Goal: Transaction & Acquisition: Download file/media

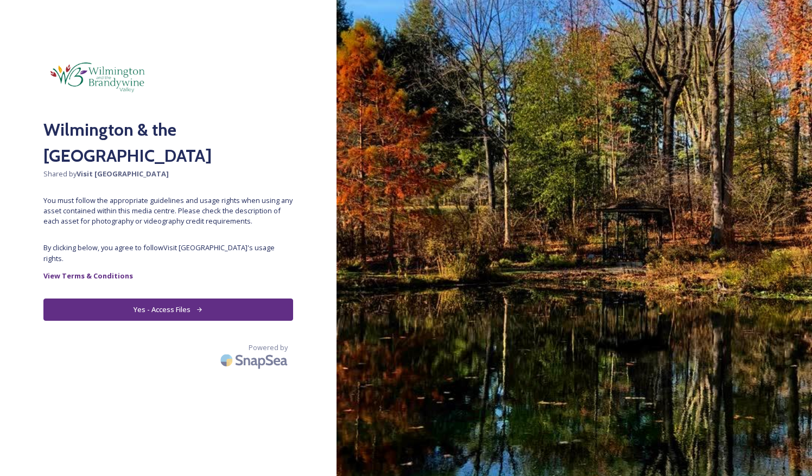
click at [160, 299] on button "Yes - Access Files" at bounding box center [168, 310] width 250 height 22
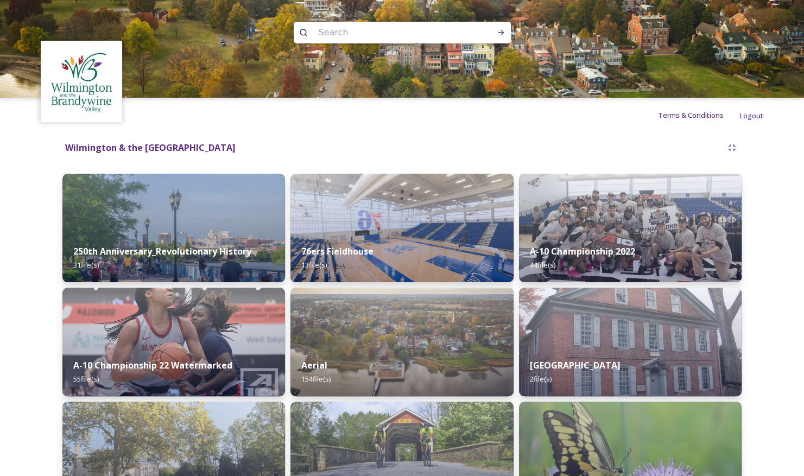
click at [389, 30] on input at bounding box center [387, 33] width 149 height 24
type input "hotel du pont"
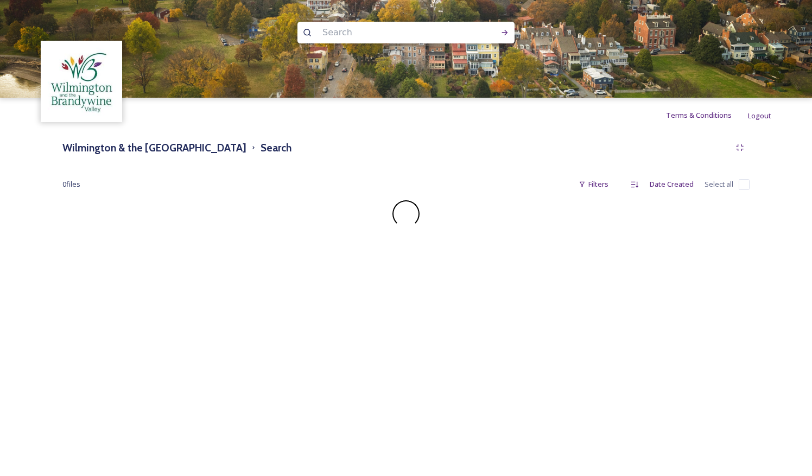
click at [333, 38] on input at bounding box center [391, 33] width 149 height 24
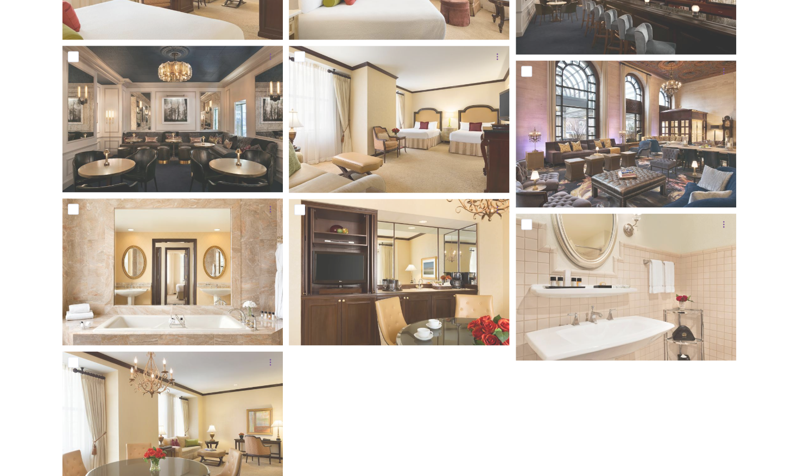
scroll to position [1070, 0]
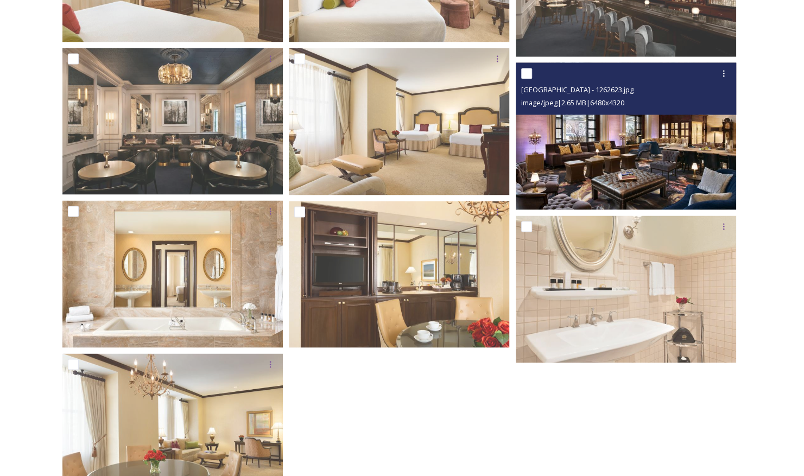
click at [632, 179] on img at bounding box center [626, 135] width 220 height 147
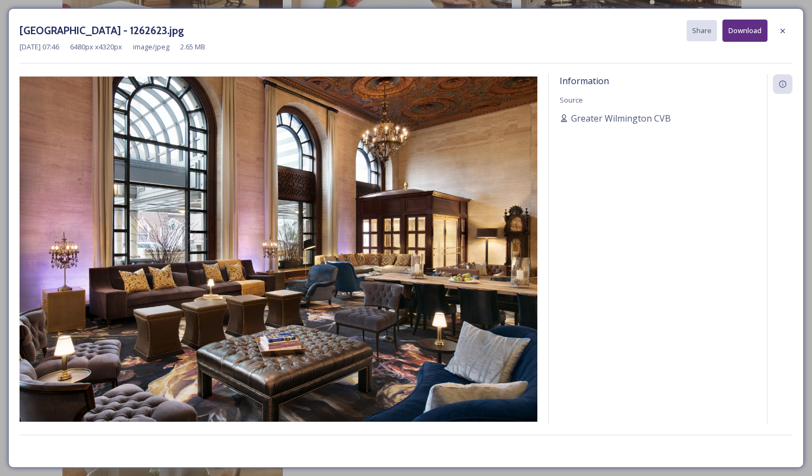
click at [734, 35] on button "Download" at bounding box center [745, 31] width 45 height 22
click at [786, 33] on icon at bounding box center [782, 31] width 9 height 9
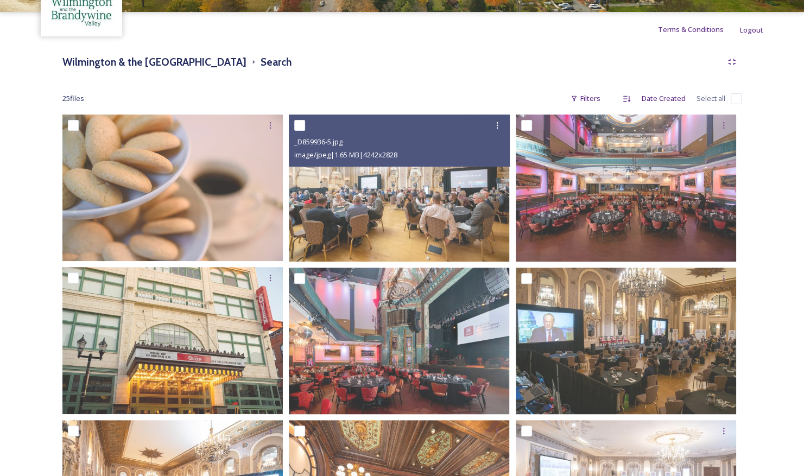
scroll to position [84, 0]
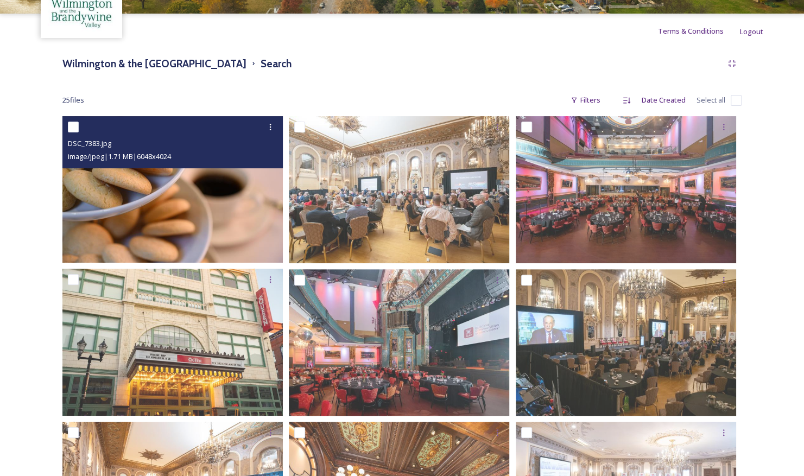
click at [246, 221] on img at bounding box center [172, 189] width 220 height 147
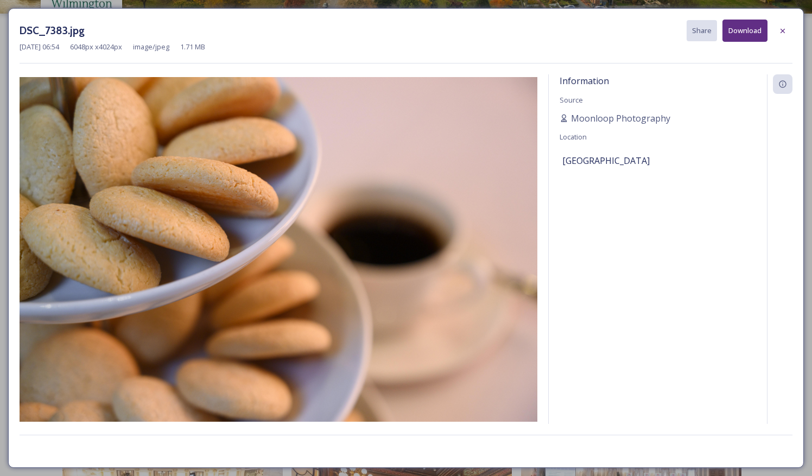
click at [751, 33] on button "Download" at bounding box center [745, 31] width 45 height 22
click at [783, 31] on icon at bounding box center [782, 31] width 9 height 9
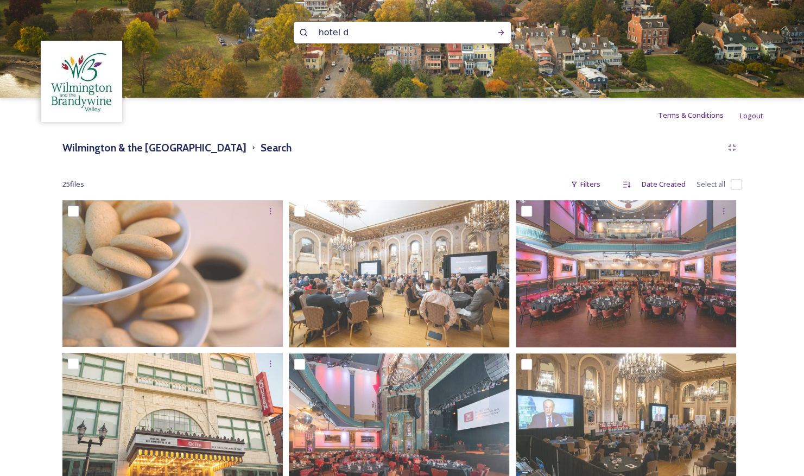
click at [350, 33] on input "hotel d" at bounding box center [387, 33] width 149 height 24
type input "hotel dupont"
click at [498, 33] on icon at bounding box center [501, 32] width 9 height 9
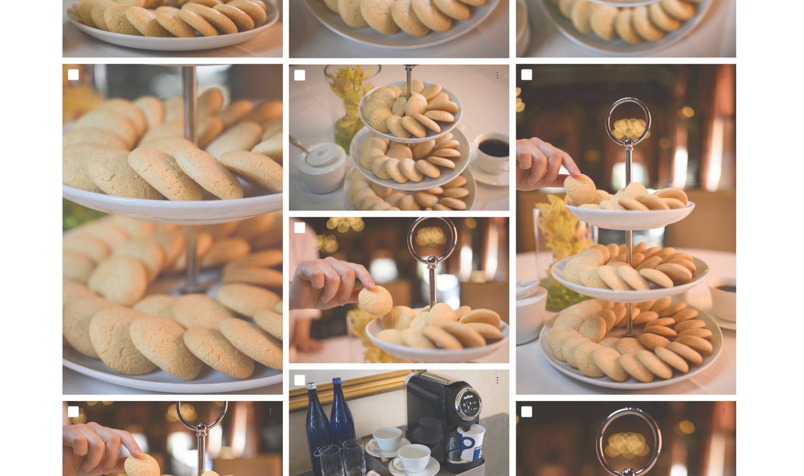
scroll to position [1086, 0]
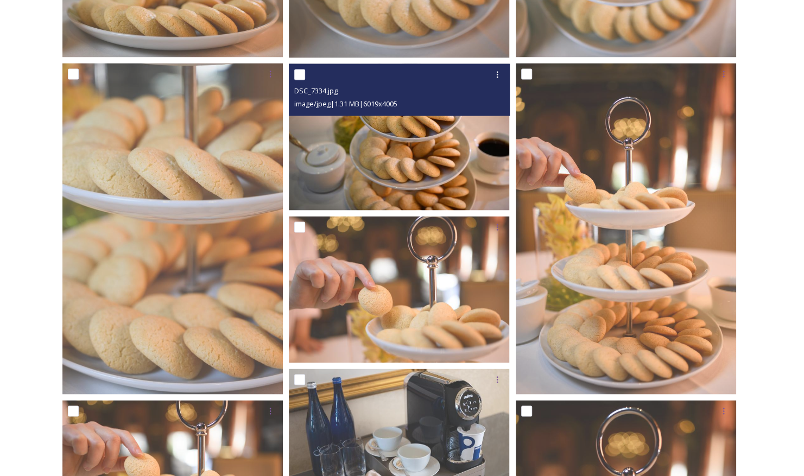
click at [435, 183] on img at bounding box center [399, 137] width 220 height 147
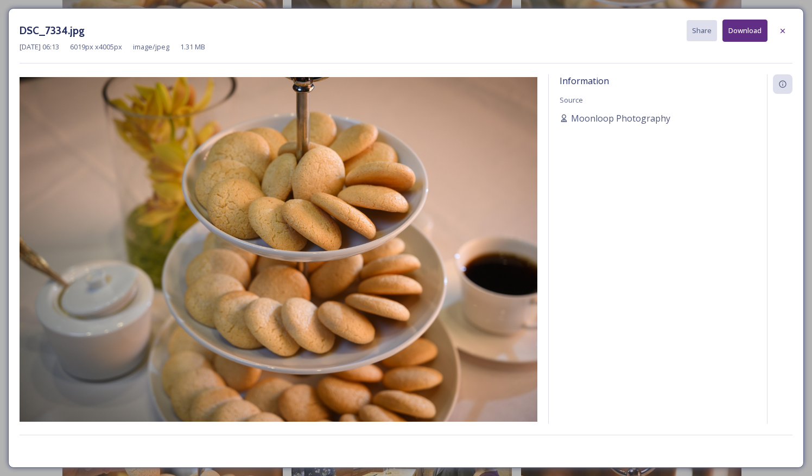
click at [746, 37] on button "Download" at bounding box center [745, 31] width 45 height 22
click at [787, 33] on icon at bounding box center [782, 31] width 9 height 9
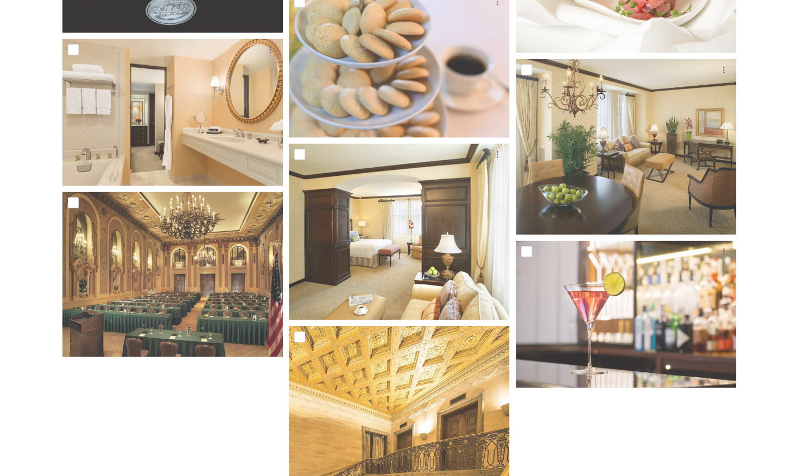
scroll to position [3629, 0]
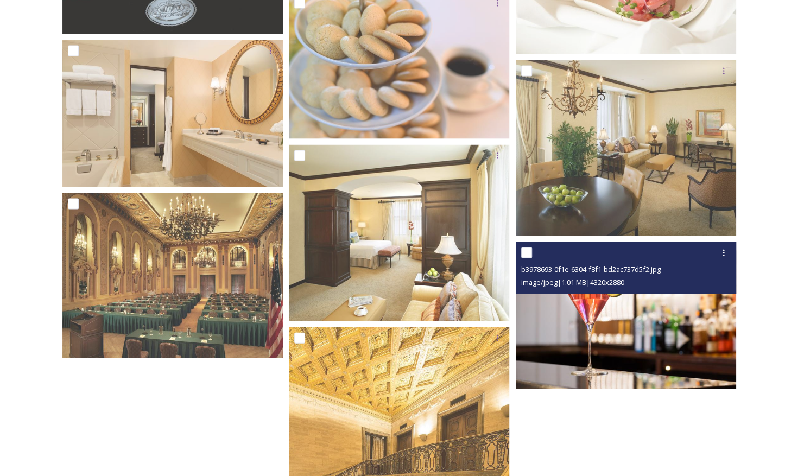
click at [656, 372] on img at bounding box center [626, 315] width 220 height 147
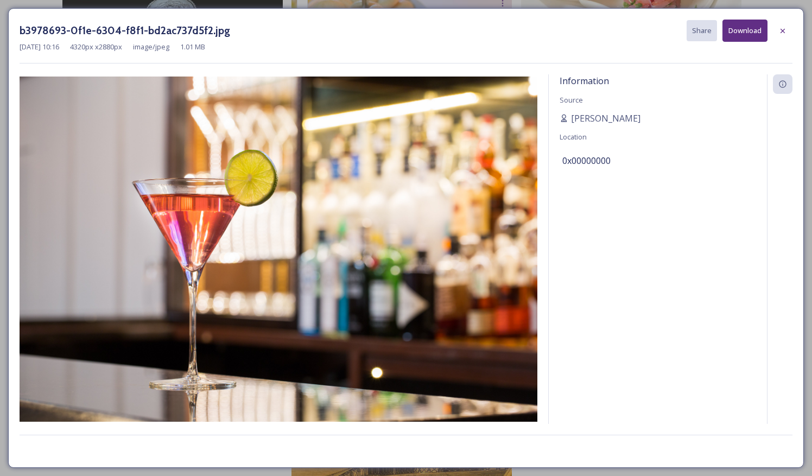
click at [742, 26] on button "Download" at bounding box center [745, 31] width 45 height 22
click at [786, 32] on icon at bounding box center [782, 31] width 9 height 9
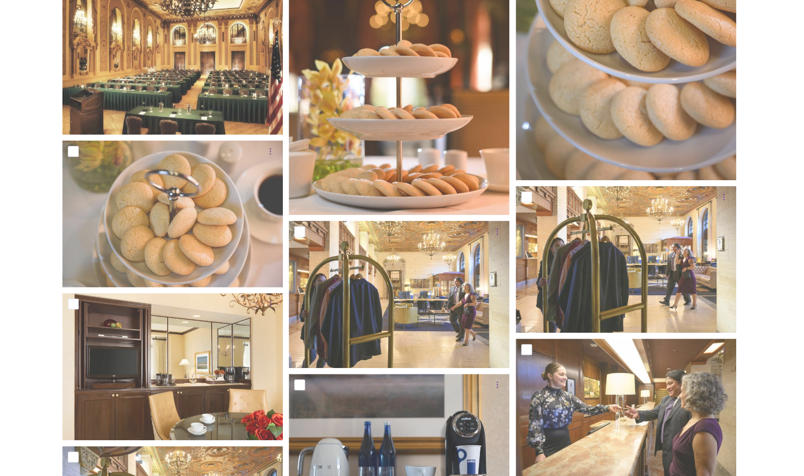
scroll to position [2425, 0]
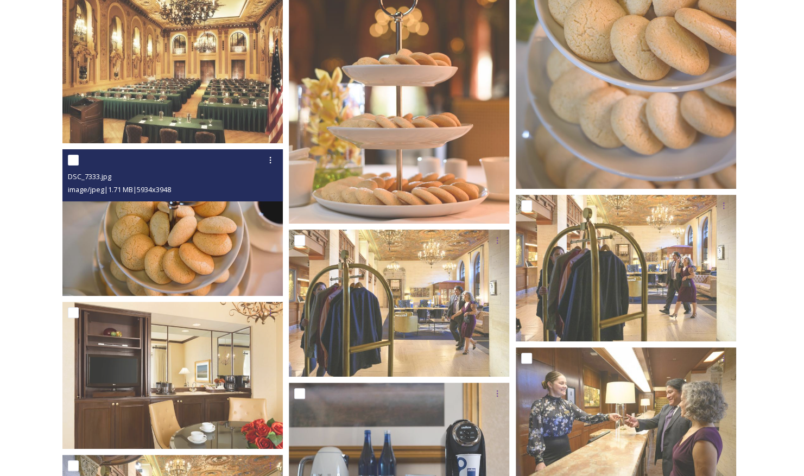
click at [247, 238] on img at bounding box center [172, 222] width 220 height 147
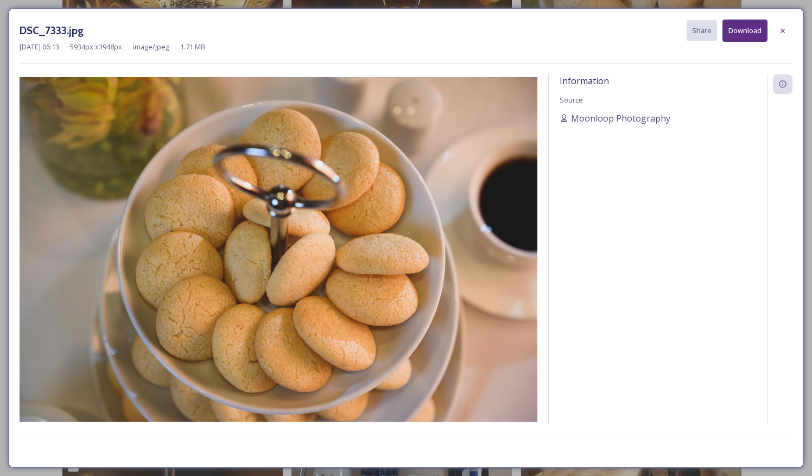
click at [745, 34] on button "Download" at bounding box center [745, 31] width 45 height 22
click at [783, 36] on div at bounding box center [783, 31] width 20 height 20
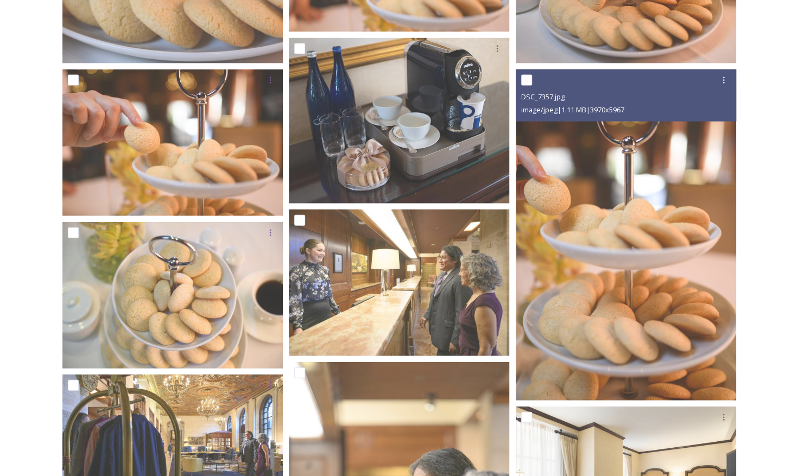
scroll to position [1416, 0]
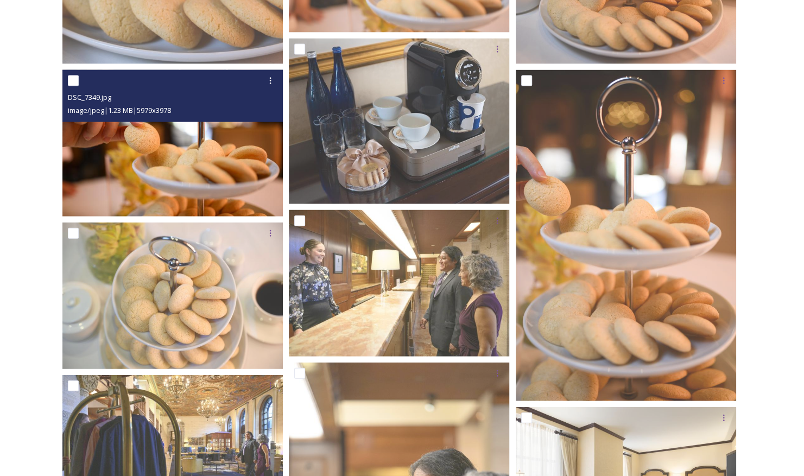
click at [238, 183] on img at bounding box center [172, 143] width 220 height 147
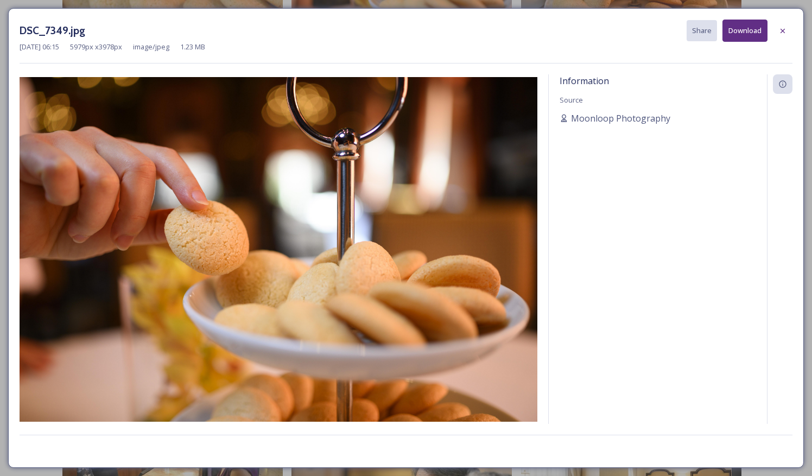
click at [746, 30] on button "Download" at bounding box center [745, 31] width 45 height 22
click at [784, 34] on icon at bounding box center [782, 31] width 9 height 9
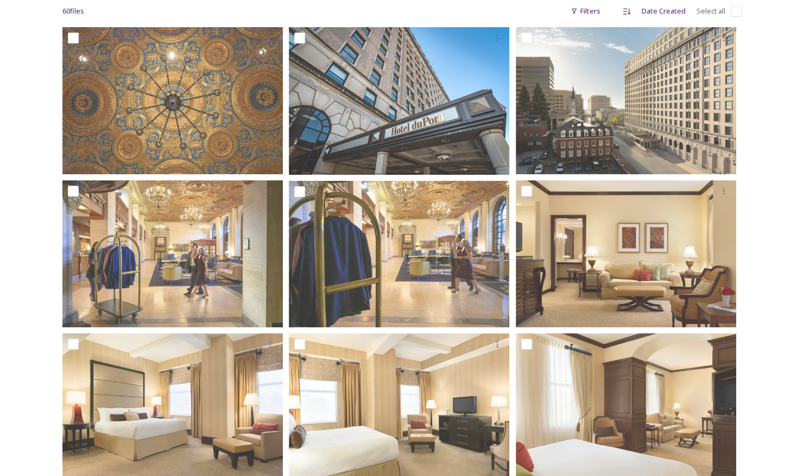
scroll to position [187, 0]
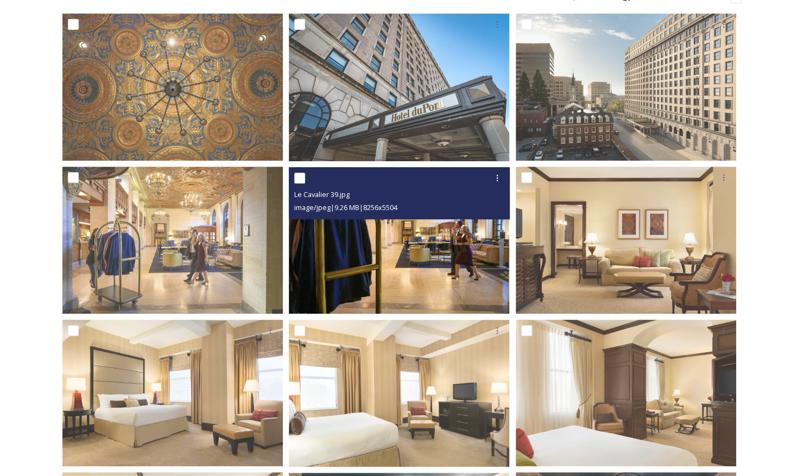
click at [426, 293] on img at bounding box center [399, 240] width 220 height 147
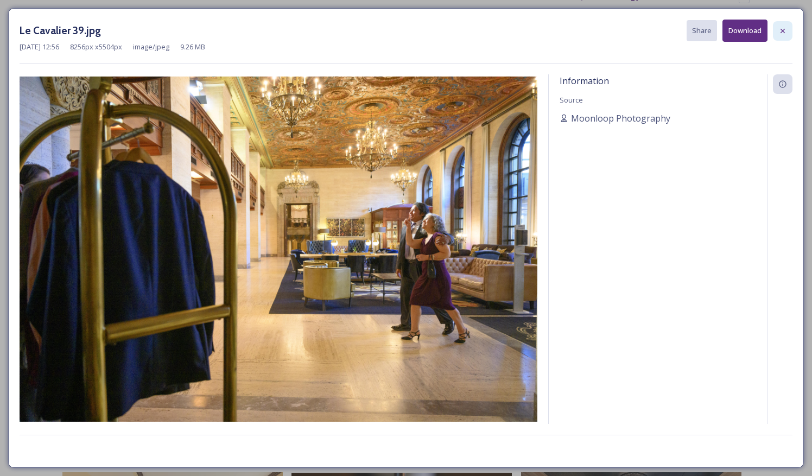
click at [781, 29] on icon at bounding box center [782, 31] width 9 height 9
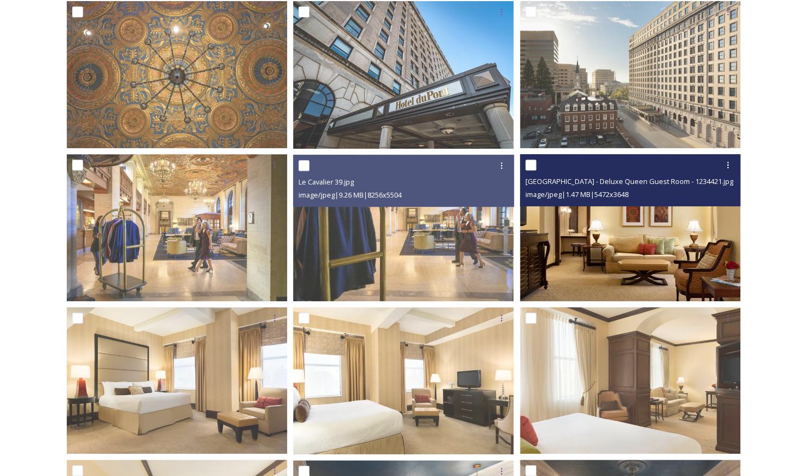
scroll to position [200, 0]
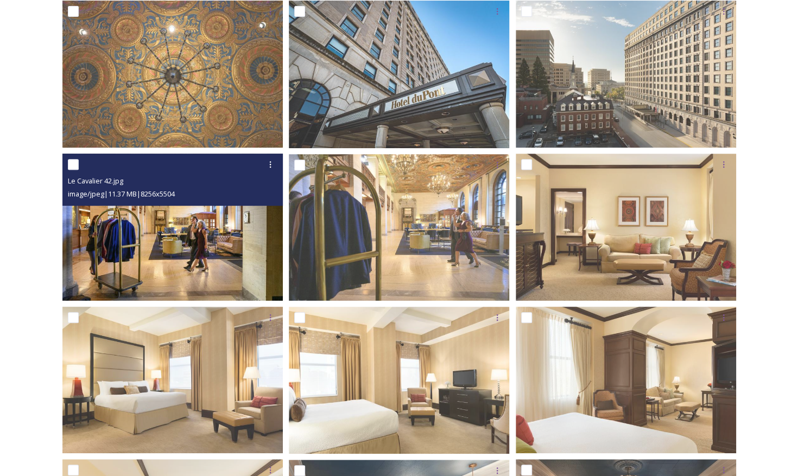
click at [202, 237] on img at bounding box center [172, 227] width 220 height 147
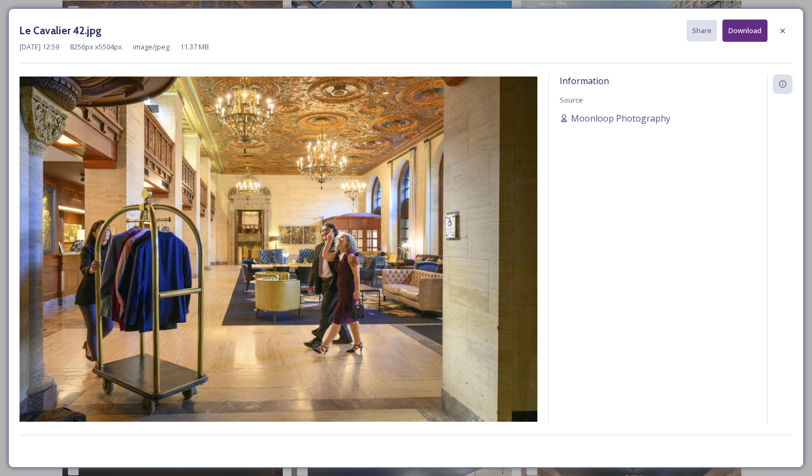
click at [737, 28] on button "Download" at bounding box center [745, 31] width 45 height 22
